Goal: Check status: Check status

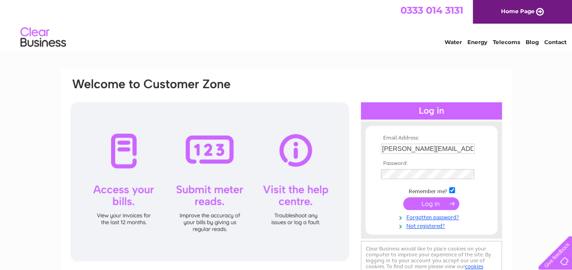
click at [426, 203] on input "submit" at bounding box center [431, 203] width 56 height 13
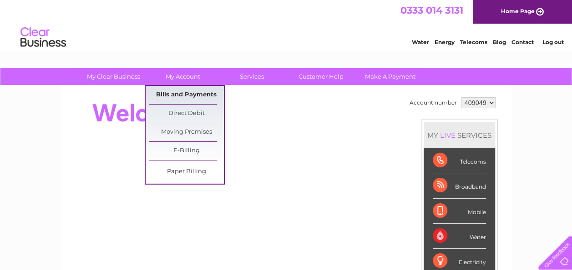
click at [187, 93] on link "Bills and Payments" at bounding box center [186, 95] width 75 height 18
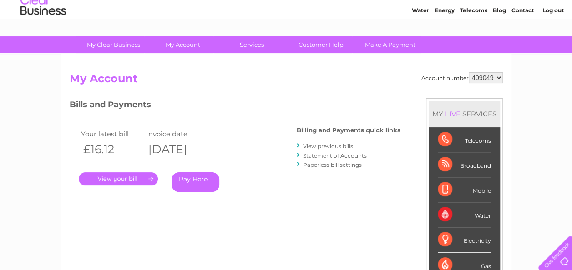
scroll to position [46, 0]
